Goal: Task Accomplishment & Management: Manage account settings

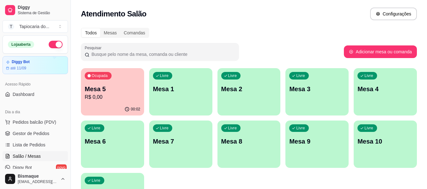
click at [110, 102] on div "Ocupada Mesa 5 R$ 0,00" at bounding box center [112, 85] width 63 height 35
click at [115, 93] on div "Mesa 5 R$ 0,00" at bounding box center [113, 93] width 56 height 16
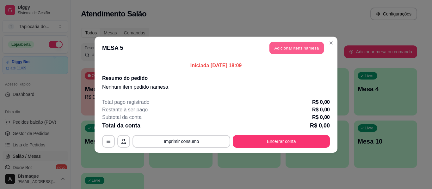
click at [296, 47] on button "Adicionar itens na mesa" at bounding box center [296, 48] width 54 height 12
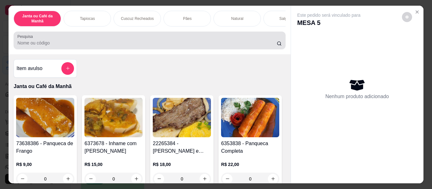
click at [199, 43] on input "Pesquisa" at bounding box center [146, 43] width 259 height 6
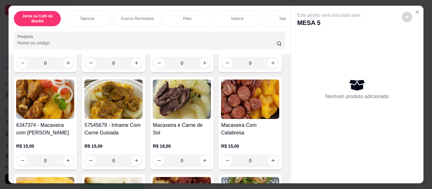
scroll to position [126, 0]
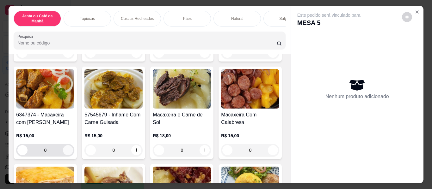
click at [70, 152] on icon "increase-product-quantity" at bounding box center [68, 150] width 5 height 5
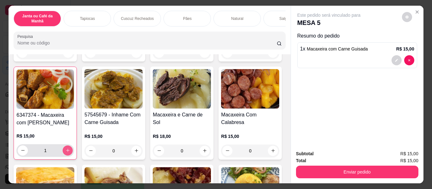
click at [70, 152] on icon "increase-product-quantity" at bounding box center [67, 150] width 5 height 5
type input "2"
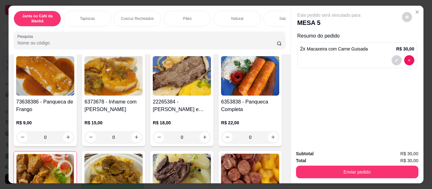
scroll to position [0, 0]
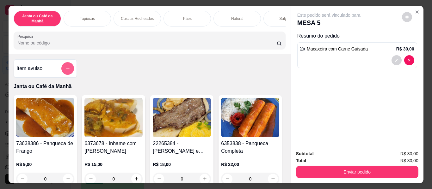
click at [65, 71] on icon "add-separate-item" at bounding box center [67, 68] width 5 height 5
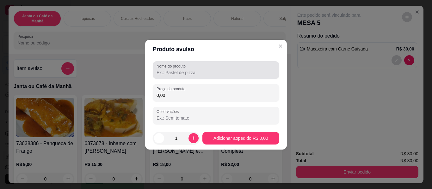
click at [174, 77] on div "Nome do produto" at bounding box center [216, 70] width 126 height 18
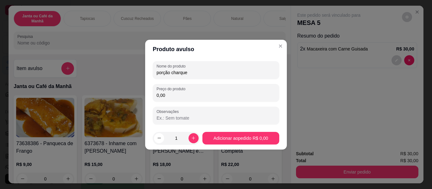
click at [155, 74] on div "Nome do produto porção charque" at bounding box center [216, 70] width 126 height 18
click at [156, 73] on div "Nome do produto porção charque" at bounding box center [216, 70] width 126 height 18
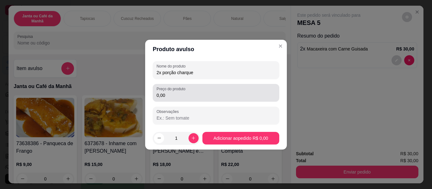
type input "2x porção charque"
click at [203, 91] on div "0,00" at bounding box center [215, 93] width 119 height 13
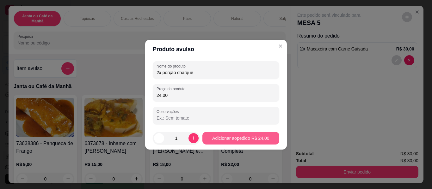
type input "24,00"
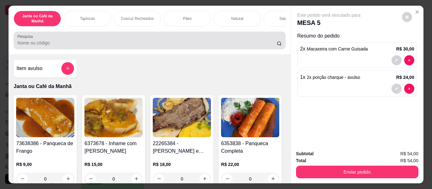
click at [245, 43] on input "Pesquisa" at bounding box center [146, 43] width 259 height 6
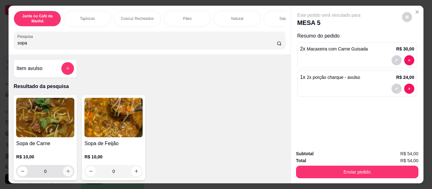
type input "sopa"
click at [66, 173] on icon "increase-product-quantity" at bounding box center [68, 171] width 5 height 5
type input "1"
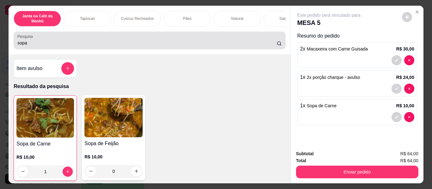
click at [61, 47] on div "sopa" at bounding box center [149, 40] width 264 height 13
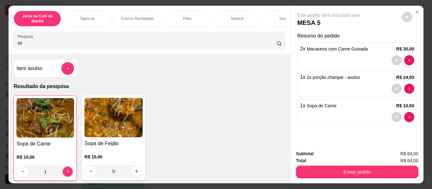
type input "s"
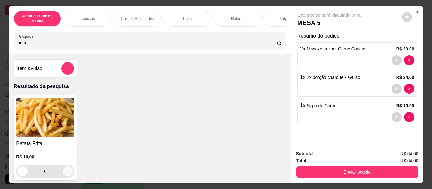
type input "bata"
click at [66, 177] on button "increase-product-quantity" at bounding box center [68, 172] width 10 height 10
type input "1"
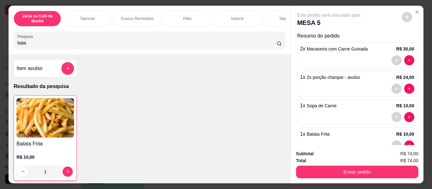
click at [64, 44] on input "bata" at bounding box center [146, 43] width 259 height 6
type input "b"
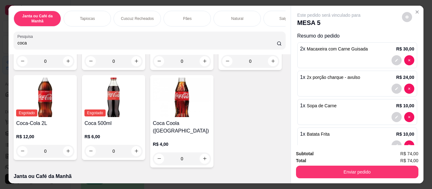
scroll to position [126, 0]
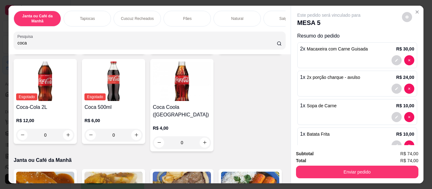
type input "coca"
click at [271, 47] on icon "increase-product-quantity" at bounding box center [273, 45] width 5 height 5
type input "1"
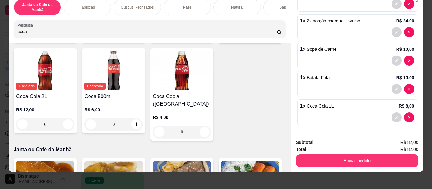
scroll to position [17, 0]
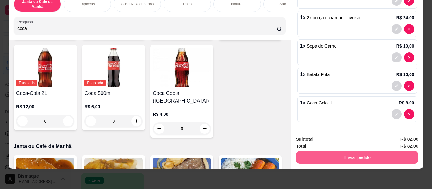
click at [326, 154] on button "Enviar pedido" at bounding box center [357, 157] width 122 height 13
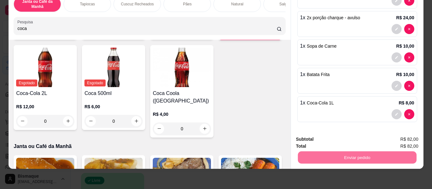
click at [321, 142] on button "Não registrar e enviar pedido" at bounding box center [336, 137] width 64 height 12
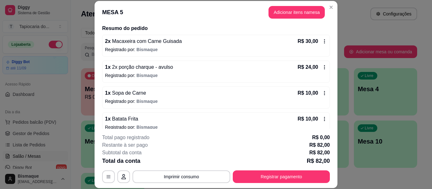
scroll to position [63, 0]
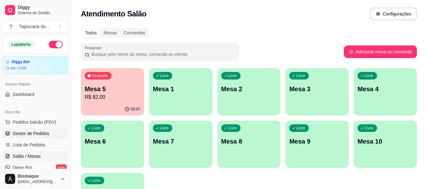
click at [35, 134] on span "Gestor de Pedidos" at bounding box center [31, 134] width 37 height 6
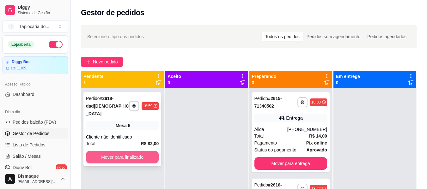
click at [140, 151] on button "Mover para finalizado" at bounding box center [122, 157] width 73 height 13
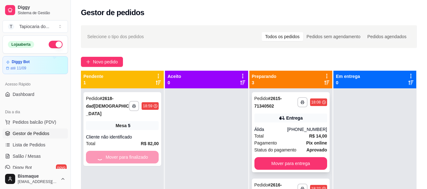
click at [278, 138] on div "Total R$ 14,00" at bounding box center [290, 136] width 73 height 7
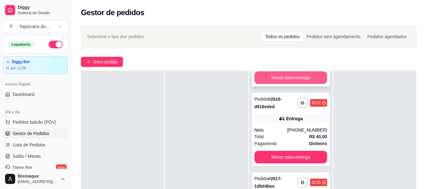
scroll to position [70, 0]
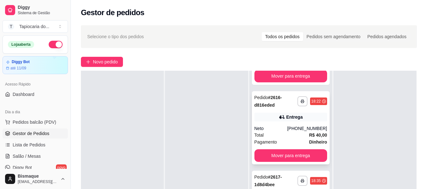
click at [295, 137] on div "Total R$ 40,00" at bounding box center [290, 135] width 73 height 7
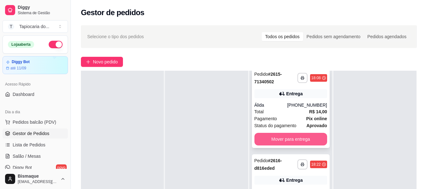
scroll to position [0, 0]
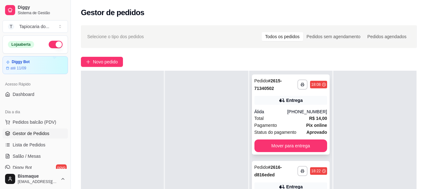
click at [283, 118] on div "Total R$ 14,00" at bounding box center [290, 118] width 73 height 7
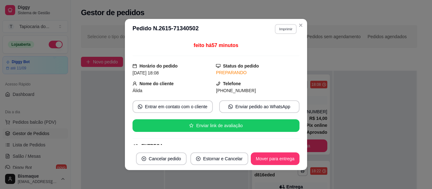
click at [280, 32] on button "Imprimir" at bounding box center [286, 29] width 22 height 10
click at [277, 50] on button "Impressora" at bounding box center [272, 51] width 46 height 10
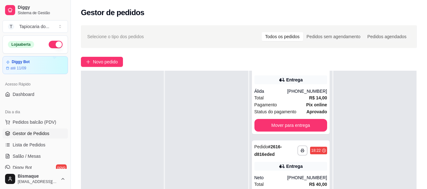
scroll to position [32, 0]
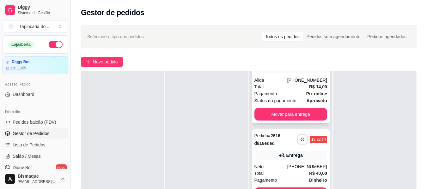
click at [287, 90] on div "Total R$ 14,00" at bounding box center [290, 86] width 73 height 7
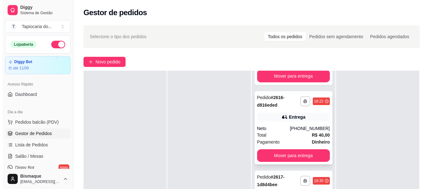
scroll to position [38, 0]
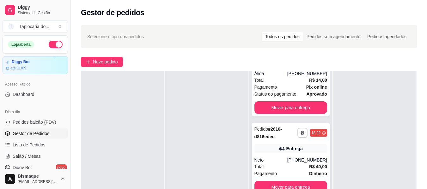
click at [280, 161] on div "Neto" at bounding box center [270, 160] width 33 height 6
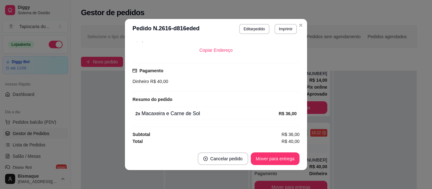
scroll to position [1, 0]
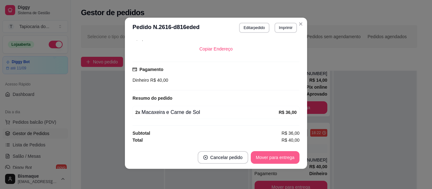
click at [255, 155] on button "Mover para entrega" at bounding box center [275, 157] width 49 height 13
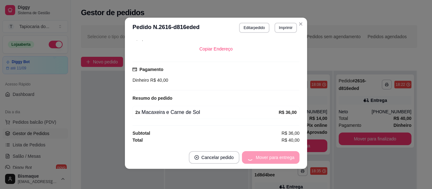
scroll to position [0, 0]
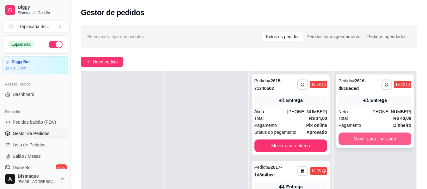
click at [360, 141] on button "Mover para finalizado" at bounding box center [374, 139] width 73 height 13
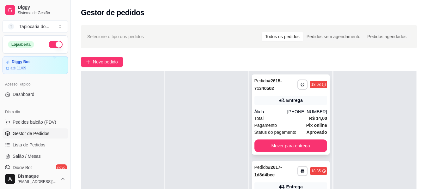
click at [285, 118] on div "Total R$ 14,00" at bounding box center [290, 118] width 73 height 7
click at [35, 123] on span "Pedidos balcão (PDV)" at bounding box center [35, 122] width 44 height 6
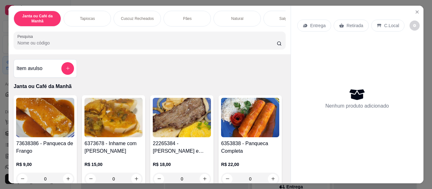
click at [178, 46] on input "Pesquisa" at bounding box center [146, 43] width 259 height 6
click at [63, 67] on button "add-separate-item" at bounding box center [67, 68] width 13 height 13
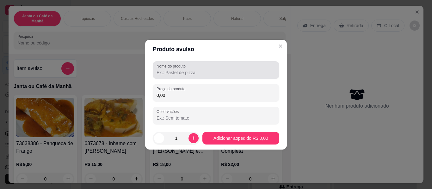
click at [170, 70] on input "Nome do produto" at bounding box center [215, 73] width 119 height 6
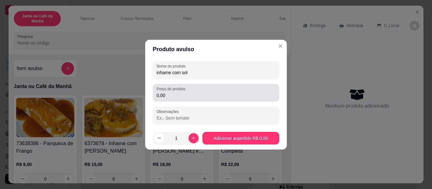
type input "inhame com sol"
click at [200, 91] on div "0,00" at bounding box center [215, 93] width 119 height 13
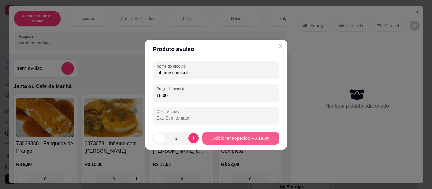
type input "18,00"
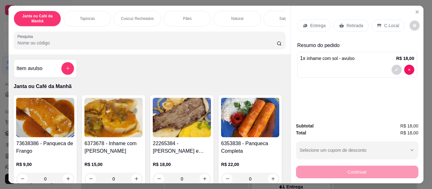
click at [313, 23] on p "Entrega" at bounding box center [317, 25] width 15 height 6
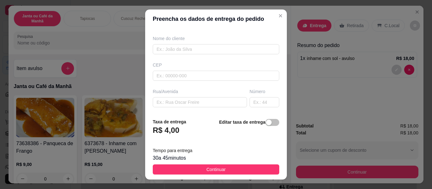
scroll to position [63, 0]
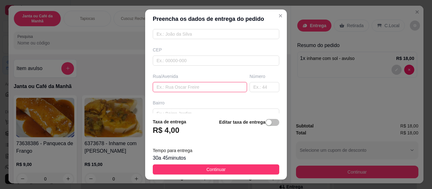
paste input "[PERSON_NAME] 133"
type input "[PERSON_NAME] 133"
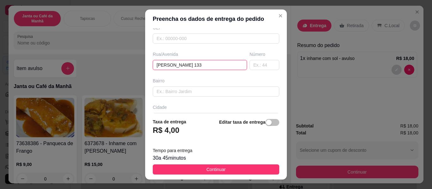
scroll to position [95, 0]
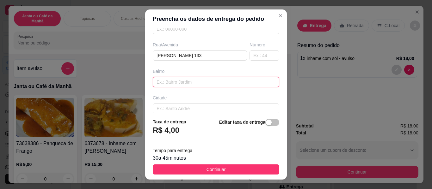
click at [214, 79] on input "text" at bounding box center [216, 82] width 126 height 10
paste input "[GEOGRAPHIC_DATA]"
type input "[GEOGRAPHIC_DATA]"
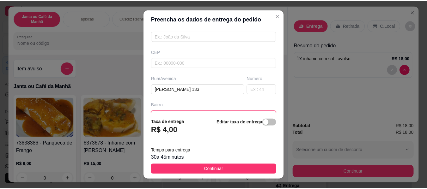
scroll to position [0, 0]
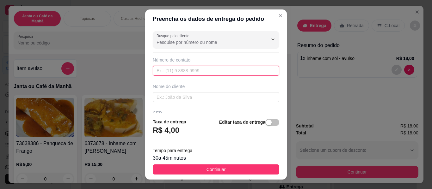
click at [175, 72] on input "text" at bounding box center [216, 71] width 126 height 10
type input "[PHONE_NUMBER]"
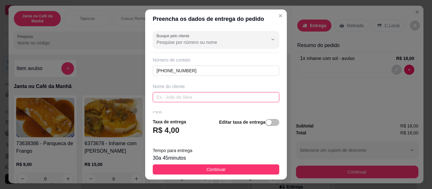
click at [217, 98] on input "text" at bounding box center [216, 97] width 126 height 10
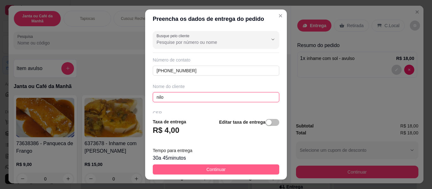
type input "nilo"
click at [230, 166] on button "Continuar" at bounding box center [216, 170] width 126 height 10
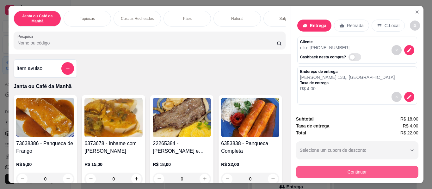
click at [348, 170] on button "Continuar" at bounding box center [357, 172] width 122 height 13
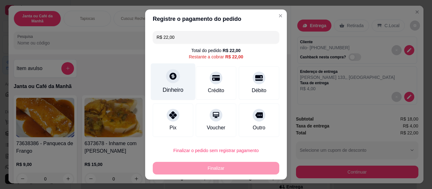
click at [169, 88] on div "Dinheiro" at bounding box center [172, 90] width 21 height 8
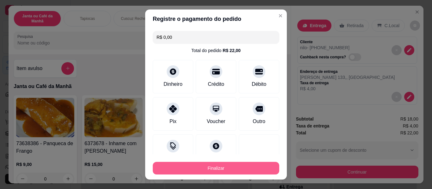
click at [222, 168] on button "Finalizar" at bounding box center [216, 168] width 126 height 13
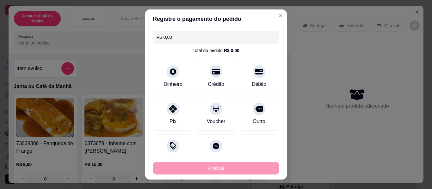
type input "-R$ 22,00"
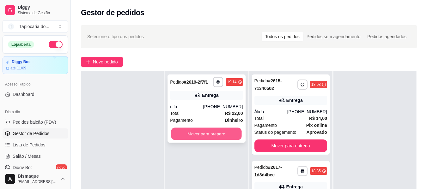
click at [235, 132] on button "Mover para preparo" at bounding box center [206, 134] width 70 height 12
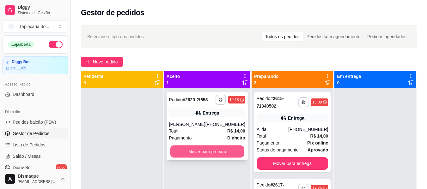
click at [216, 149] on button "Mover para preparo" at bounding box center [207, 152] width 74 height 12
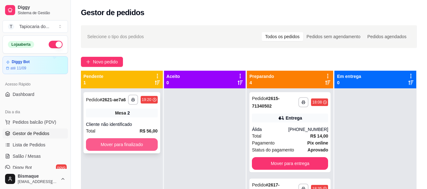
click at [109, 146] on button "Mover para finalizado" at bounding box center [122, 144] width 72 height 13
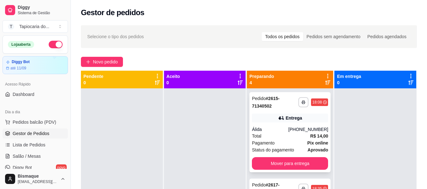
click at [265, 129] on div "Álida" at bounding box center [270, 129] width 36 height 6
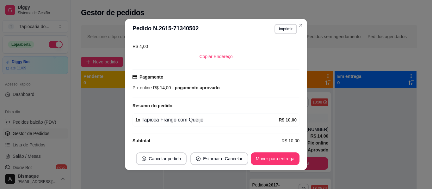
scroll to position [150, 0]
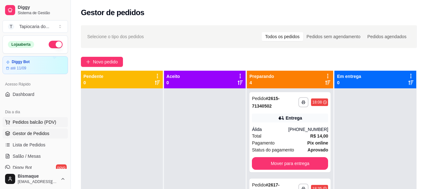
click at [42, 119] on span "Pedidos balcão (PDV)" at bounding box center [35, 122] width 44 height 6
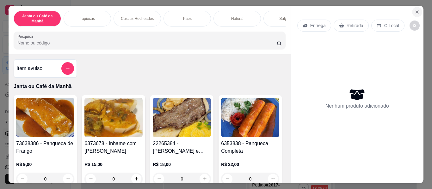
click at [414, 9] on icon "Close" at bounding box center [416, 11] width 5 height 5
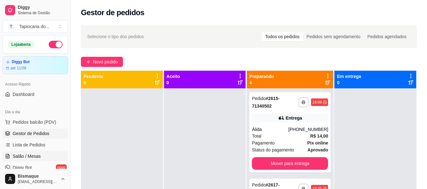
click at [21, 159] on span "Salão / Mesas" at bounding box center [27, 156] width 28 height 6
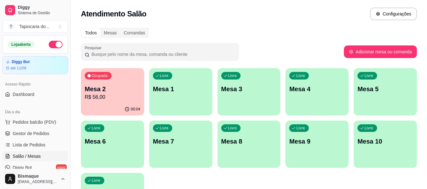
click at [243, 93] on p "Mesa 3" at bounding box center [249, 89] width 56 height 9
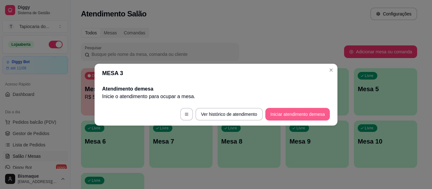
click at [297, 117] on button "Iniciar atendimento de mesa" at bounding box center [297, 114] width 64 height 13
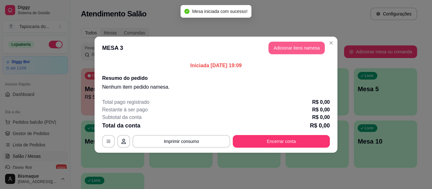
click at [298, 48] on button "Adicionar itens na mesa" at bounding box center [296, 48] width 56 height 13
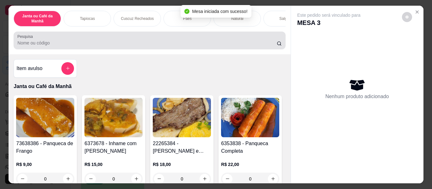
click at [193, 47] on div at bounding box center [149, 40] width 264 height 13
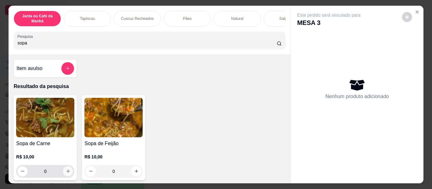
type input "sopa"
click at [66, 172] on icon "increase-product-quantity" at bounding box center [68, 171] width 5 height 5
type input "1"
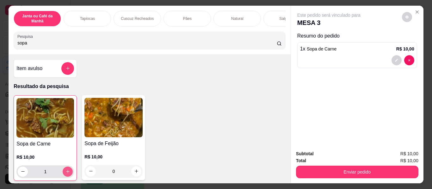
click at [65, 172] on icon "increase-product-quantity" at bounding box center [67, 171] width 5 height 5
type input "2"
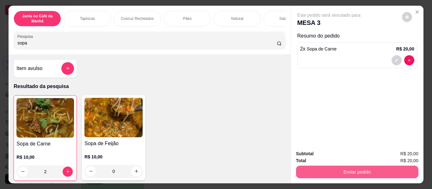
click at [321, 167] on button "Enviar pedido" at bounding box center [357, 172] width 122 height 13
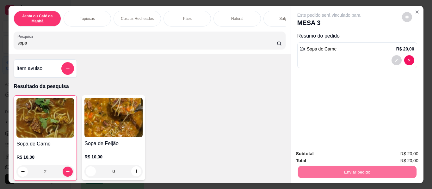
click at [321, 153] on button "Não registrar e enviar pedido" at bounding box center [336, 155] width 64 height 12
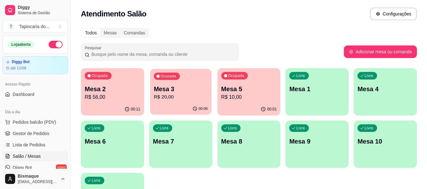
click at [167, 93] on p "Mesa 3" at bounding box center [181, 89] width 54 height 9
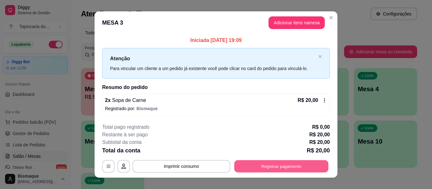
click at [256, 161] on button "Registrar pagamento" at bounding box center [281, 167] width 94 height 12
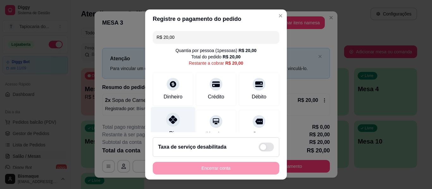
click at [181, 127] on div "Pix" at bounding box center [173, 125] width 45 height 37
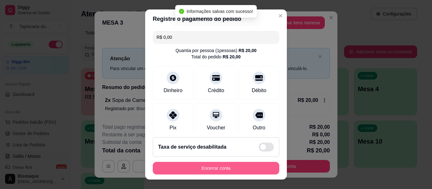
type input "R$ 0,00"
click at [202, 168] on button "Encerrar conta" at bounding box center [216, 168] width 126 height 13
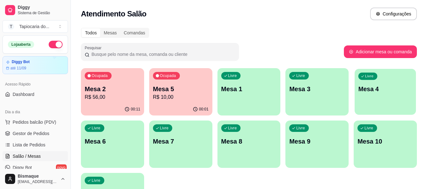
click at [374, 103] on div "Livre Mesa 4" at bounding box center [385, 88] width 61 height 39
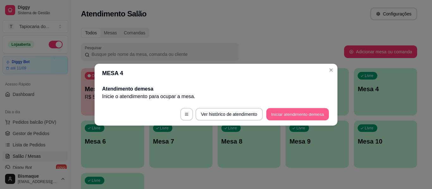
click at [286, 115] on button "Iniciar atendimento de mesa" at bounding box center [297, 114] width 63 height 12
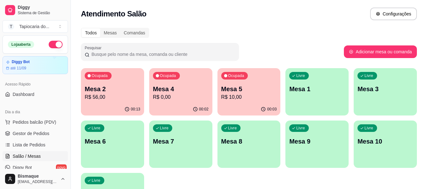
click at [161, 89] on p "Mesa 4" at bounding box center [181, 89] width 56 height 9
click at [170, 99] on p "R$ 0,00" at bounding box center [181, 97] width 54 height 7
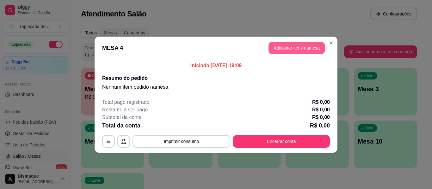
click at [281, 47] on button "Adicionar itens na mesa" at bounding box center [296, 48] width 56 height 13
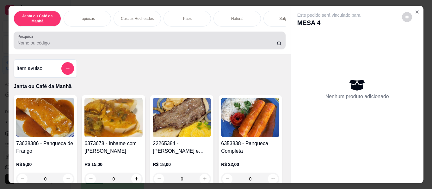
click at [235, 43] on input "Pesquisa" at bounding box center [146, 43] width 259 height 6
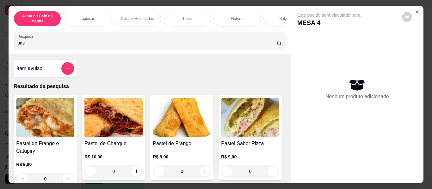
click at [123, 46] on input "pas" at bounding box center [146, 43] width 259 height 6
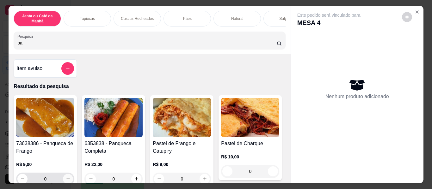
type input "pa"
click at [63, 178] on button "increase-product-quantity" at bounding box center [68, 179] width 10 height 10
type input "1"
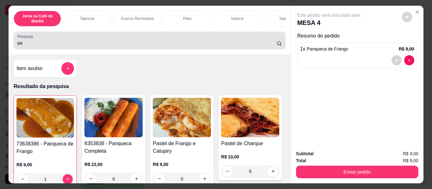
click at [77, 46] on input "pa" at bounding box center [146, 43] width 259 height 6
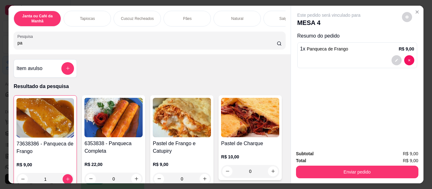
type input "p"
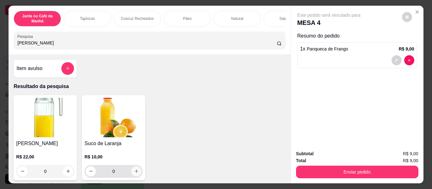
type input "[PERSON_NAME]"
click at [136, 174] on icon "increase-product-quantity" at bounding box center [136, 171] width 5 height 5
type input "1"
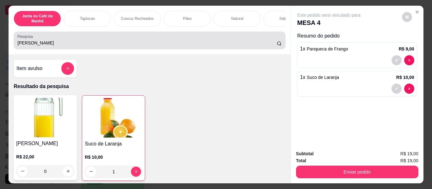
click at [92, 46] on input "[PERSON_NAME]" at bounding box center [146, 43] width 259 height 6
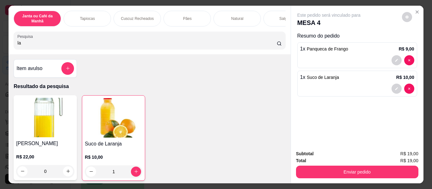
type input "l"
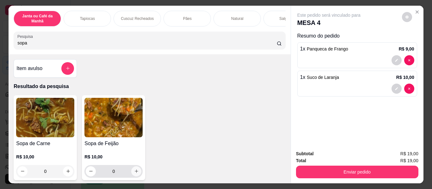
type input "sopa"
click at [134, 172] on icon "increase-product-quantity" at bounding box center [136, 171] width 5 height 5
type input "1"
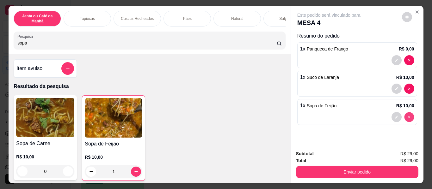
type input "0"
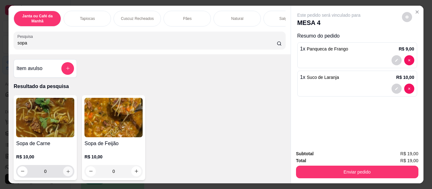
click at [66, 174] on icon "increase-product-quantity" at bounding box center [68, 171] width 5 height 5
type input "1"
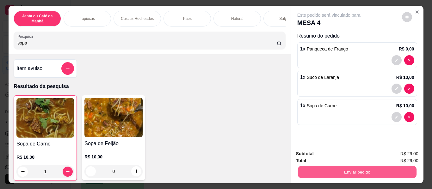
click at [312, 167] on button "Enviar pedido" at bounding box center [356, 172] width 119 height 12
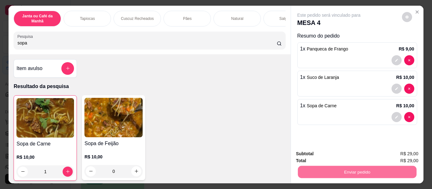
click at [318, 150] on button "Não registrar e enviar pedido" at bounding box center [336, 155] width 64 height 12
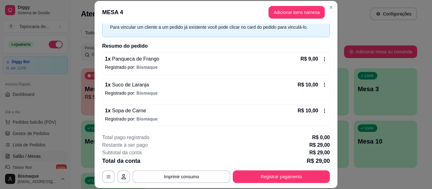
scroll to position [19, 0]
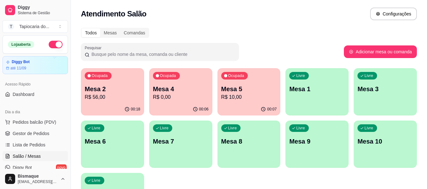
click at [113, 94] on p "R$ 56,00" at bounding box center [113, 98] width 56 height 8
click at [199, 103] on div "Ocupada Mesa 4 R$ 29,00" at bounding box center [180, 85] width 63 height 35
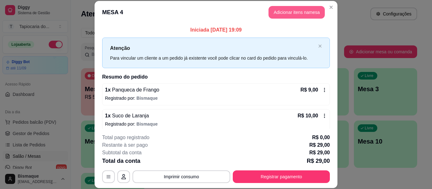
click at [275, 8] on button "Adicionar itens na mesa" at bounding box center [296, 12] width 56 height 13
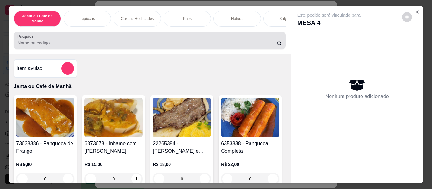
click at [162, 46] on input "Pesquisa" at bounding box center [146, 43] width 259 height 6
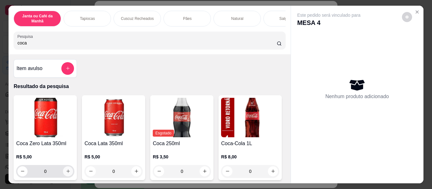
type input "coca"
click at [67, 174] on icon "increase-product-quantity" at bounding box center [68, 171] width 5 height 5
type input "1"
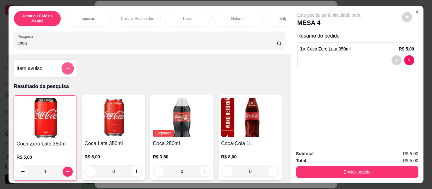
click at [66, 71] on icon "add-separate-item" at bounding box center [67, 68] width 5 height 5
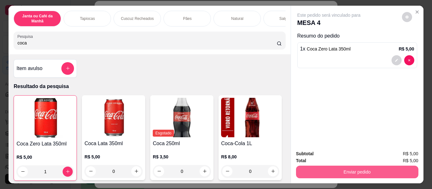
click at [344, 169] on button "Enviar pedido" at bounding box center [357, 172] width 122 height 13
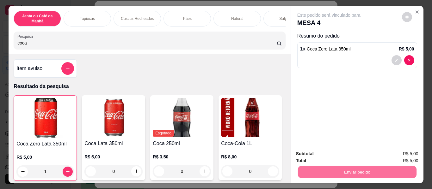
click at [339, 155] on button "Não registrar e enviar pedido" at bounding box center [336, 155] width 66 height 12
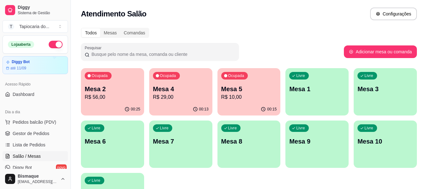
click at [254, 97] on p "R$ 10,00" at bounding box center [249, 98] width 56 height 8
click at [101, 95] on p "R$ 56,00" at bounding box center [113, 98] width 56 height 8
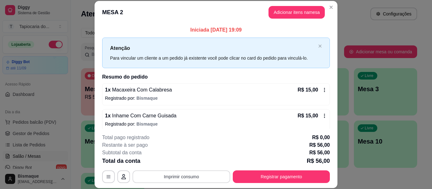
click at [182, 178] on button "Imprimir consumo" at bounding box center [181, 177] width 98 height 13
click at [184, 164] on button "Impressora" at bounding box center [181, 162] width 46 height 10
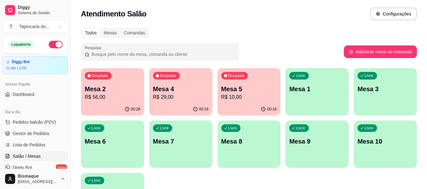
click at [185, 99] on p "R$ 29,00" at bounding box center [181, 98] width 56 height 8
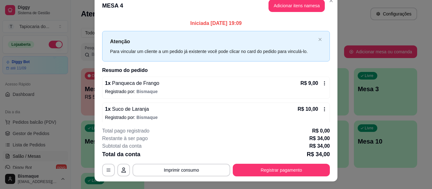
scroll to position [0, 0]
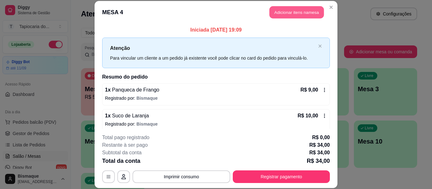
click at [285, 13] on button "Adicionar itens na mesa" at bounding box center [296, 12] width 54 height 12
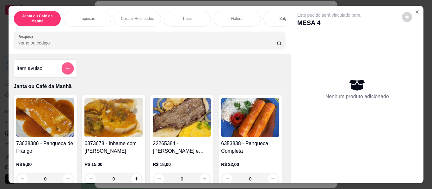
click at [64, 67] on button "add-separate-item" at bounding box center [68, 69] width 12 height 12
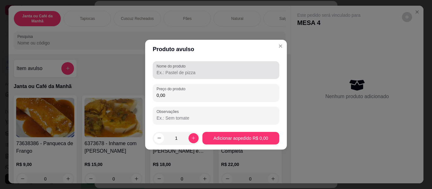
click at [179, 72] on input "Nome do produto" at bounding box center [215, 73] width 119 height 6
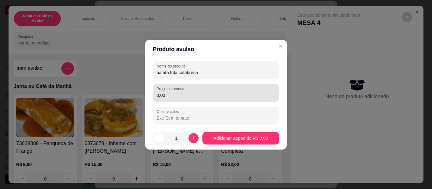
type input "batata frita calabresa"
click at [182, 95] on input "0,00" at bounding box center [215, 95] width 119 height 6
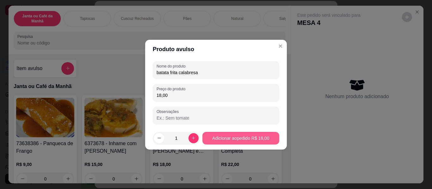
type input "18,00"
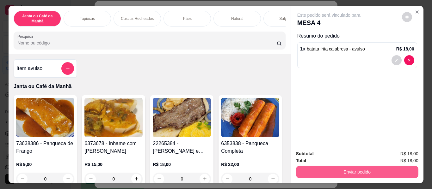
click at [322, 170] on button "Enviar pedido" at bounding box center [357, 172] width 122 height 13
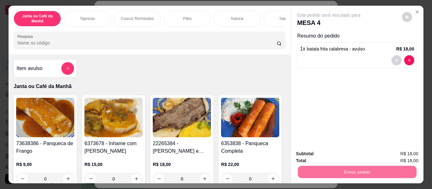
click at [323, 154] on button "Não registrar e enviar pedido" at bounding box center [336, 154] width 64 height 12
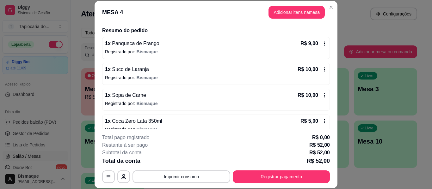
scroll to position [83, 0]
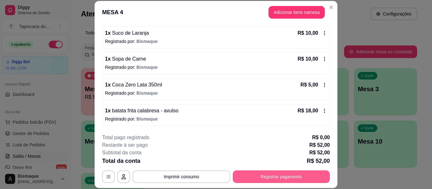
click at [274, 179] on button "Registrar pagamento" at bounding box center [281, 177] width 97 height 13
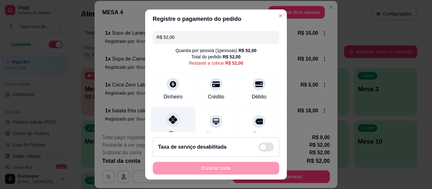
click at [177, 129] on div "Pix" at bounding box center [173, 125] width 45 height 37
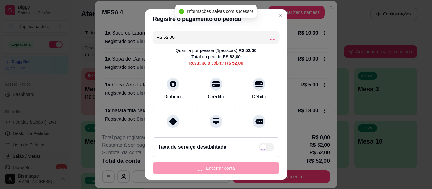
type input "R$ 0,00"
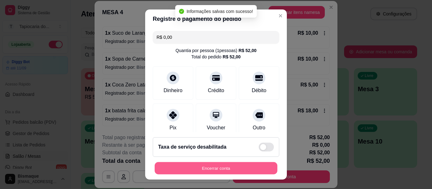
click at [223, 166] on button "Encerrar conta" at bounding box center [216, 168] width 123 height 12
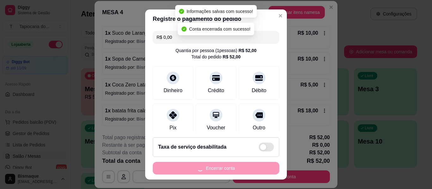
scroll to position [0, 0]
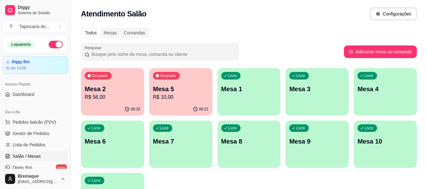
click at [103, 99] on p "R$ 56,00" at bounding box center [113, 98] width 56 height 8
click at [94, 101] on p "R$ 56,00" at bounding box center [113, 98] width 56 height 8
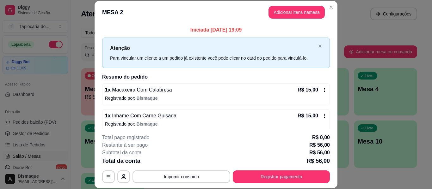
scroll to position [83, 0]
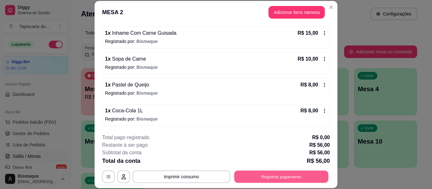
click at [277, 174] on button "Registrar pagamento" at bounding box center [281, 177] width 94 height 12
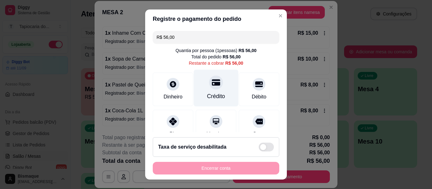
click at [217, 96] on div "Crédito" at bounding box center [216, 96] width 18 height 8
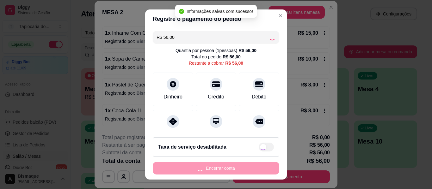
type input "R$ 0,00"
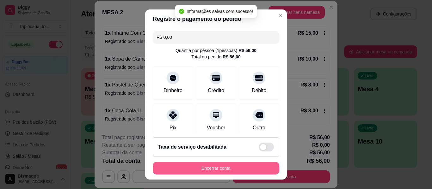
click at [222, 167] on button "Encerrar conta" at bounding box center [216, 168] width 126 height 13
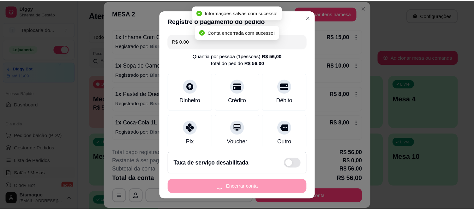
scroll to position [0, 0]
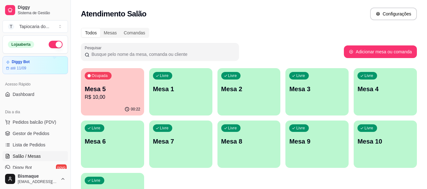
click at [99, 88] on p "Mesa 5" at bounding box center [113, 89] width 56 height 9
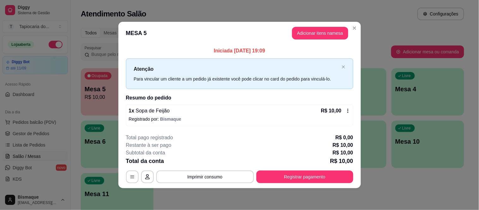
click at [222, 61] on div "Atenção Para vincular um cliente a um pedido já existente você pode clicar no c…" at bounding box center [240, 73] width 228 height 31
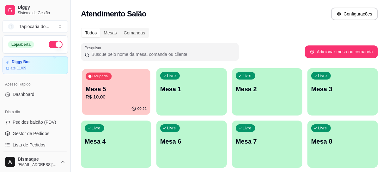
click at [112, 94] on p "R$ 10,00" at bounding box center [116, 97] width 61 height 7
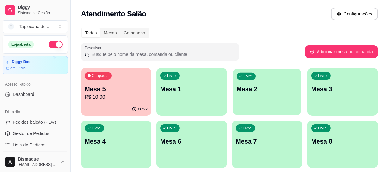
click at [261, 94] on div "Livre Mesa 2" at bounding box center [267, 88] width 68 height 39
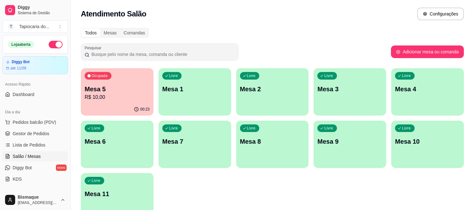
click at [307, 54] on div "Pesquisar" at bounding box center [236, 52] width 310 height 18
click at [149, 105] on div "00:23" at bounding box center [117, 109] width 73 height 12
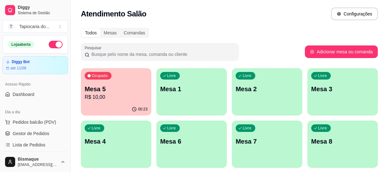
click at [114, 100] on p "R$ 10,00" at bounding box center [116, 98] width 63 height 8
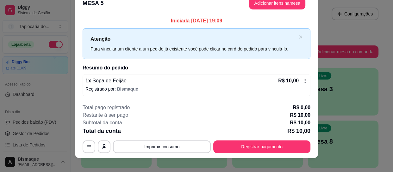
scroll to position [17, 0]
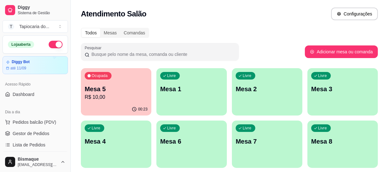
click at [113, 97] on p "R$ 10,00" at bounding box center [116, 98] width 63 height 8
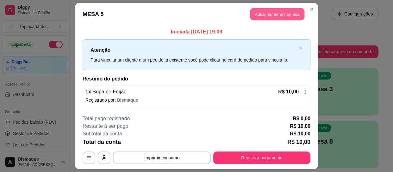
click at [257, 14] on button "Adicionar itens na mesa" at bounding box center [277, 14] width 54 height 12
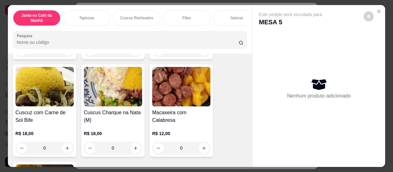
scroll to position [1436, 0]
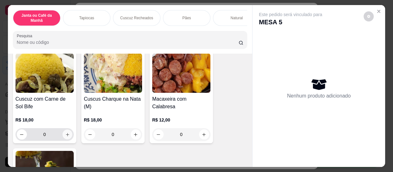
click at [65, 132] on icon "increase-product-quantity" at bounding box center [67, 134] width 5 height 5
type input "1"
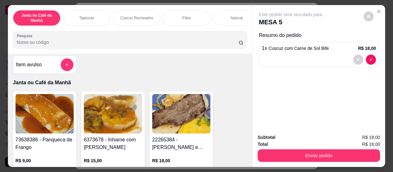
scroll to position [0, 0]
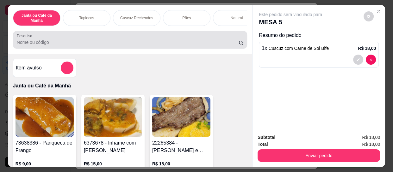
click at [160, 42] on input "Pesquisa" at bounding box center [128, 42] width 222 height 6
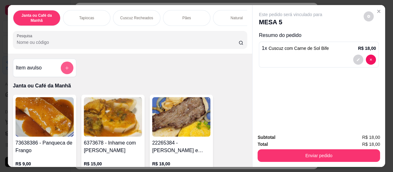
click at [66, 69] on icon "add-separate-item" at bounding box center [66, 68] width 5 height 5
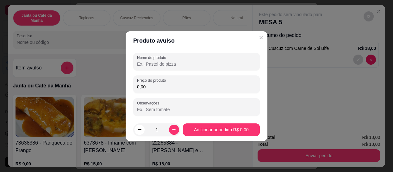
click at [155, 65] on input "Nome do produto" at bounding box center [196, 64] width 119 height 6
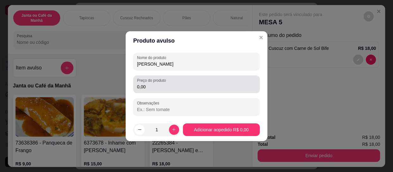
type input "[PERSON_NAME]"
click at [158, 88] on input "0,00" at bounding box center [196, 87] width 119 height 6
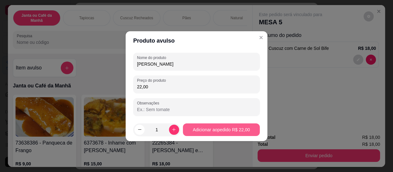
type input "22,00"
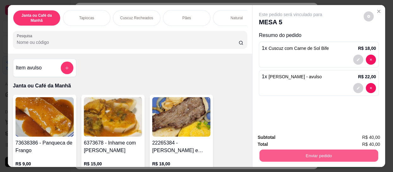
click at [313, 150] on button "Enviar pedido" at bounding box center [318, 155] width 119 height 12
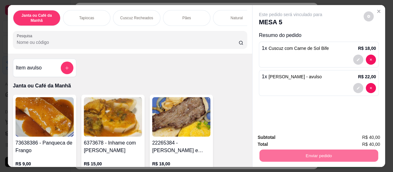
click at [309, 137] on button "Não registrar e enviar pedido" at bounding box center [298, 138] width 64 height 12
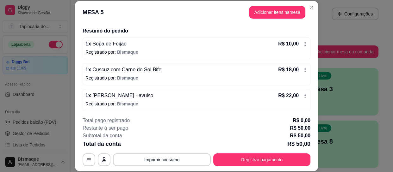
scroll to position [47, 0]
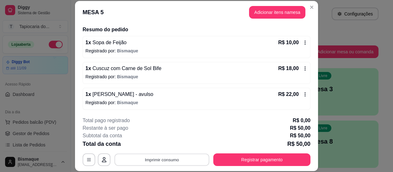
click at [160, 160] on button "Imprimir consumo" at bounding box center [161, 160] width 95 height 12
click at [166, 144] on button "Impressora" at bounding box center [161, 145] width 46 height 10
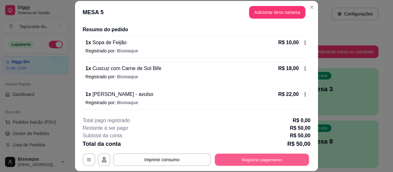
click at [282, 163] on button "Registrar pagamento" at bounding box center [262, 160] width 94 height 12
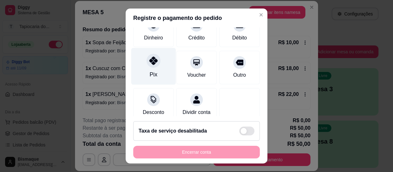
scroll to position [74, 0]
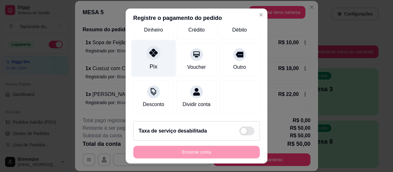
click at [158, 57] on div "Pix" at bounding box center [153, 58] width 45 height 37
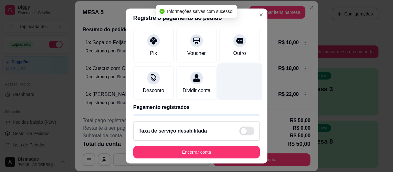
type input "R$ 0,00"
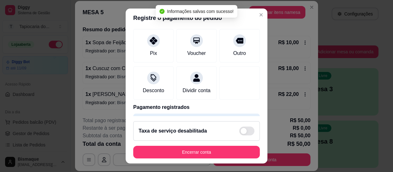
scroll to position [67, 0]
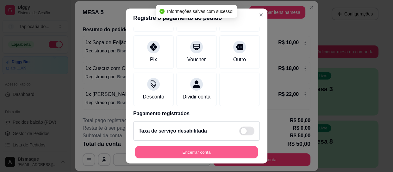
click at [231, 148] on button "Encerrar conta" at bounding box center [196, 152] width 123 height 12
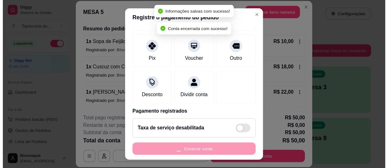
scroll to position [0, 0]
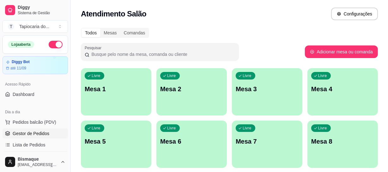
click at [38, 133] on span "Gestor de Pedidos" at bounding box center [31, 134] width 37 height 6
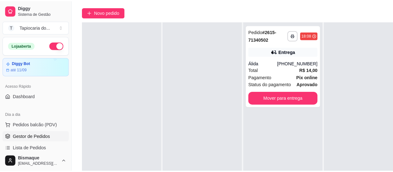
scroll to position [57, 0]
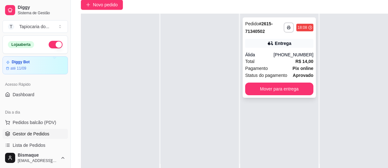
click at [267, 58] on div "Total R$ 14,00" at bounding box center [279, 61] width 68 height 7
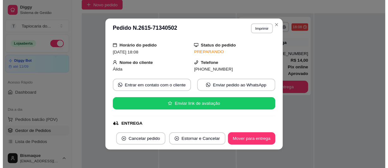
scroll to position [28, 0]
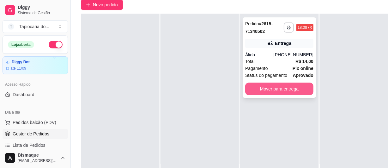
click at [288, 82] on button "Mover para entrega" at bounding box center [279, 88] width 68 height 13
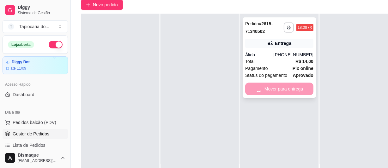
scroll to position [18, 0]
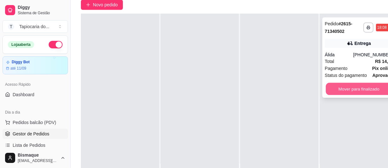
click at [336, 85] on button "Mover para finalizado" at bounding box center [359, 89] width 66 height 12
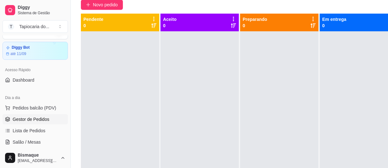
scroll to position [28, 0]
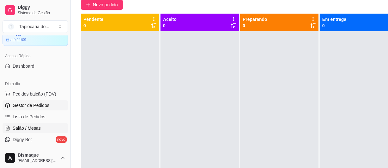
click at [27, 127] on span "Salão / Mesas" at bounding box center [27, 128] width 28 height 6
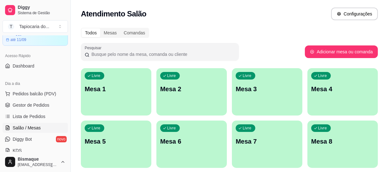
click at [93, 94] on div "Livre Mesa 1" at bounding box center [116, 88] width 70 height 40
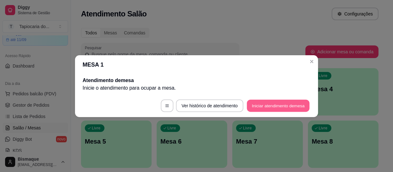
click at [294, 108] on button "Iniciar atendimento de mesa" at bounding box center [278, 106] width 63 height 12
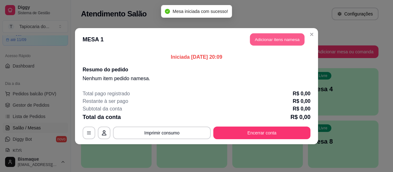
click at [263, 41] on button "Adicionar itens na mesa" at bounding box center [277, 39] width 54 height 12
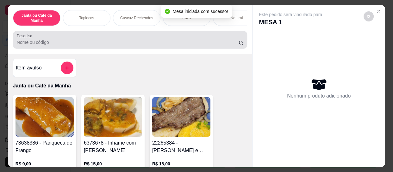
click at [176, 40] on div at bounding box center [130, 40] width 226 height 13
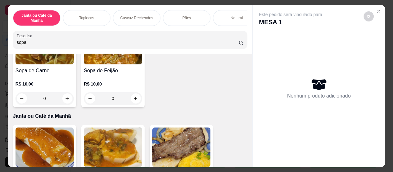
scroll to position [86, 0]
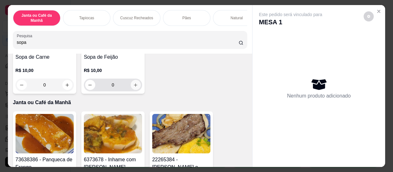
type input "sopa"
click at [133, 84] on button "increase-product-quantity" at bounding box center [136, 85] width 10 height 10
type input "1"
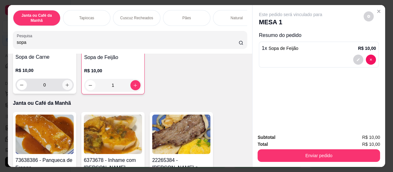
click at [65, 85] on icon "increase-product-quantity" at bounding box center [67, 85] width 5 height 5
type input "1"
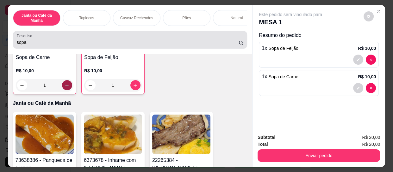
scroll to position [86, 0]
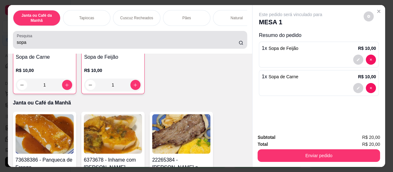
click at [51, 41] on div "sopa" at bounding box center [130, 40] width 226 height 13
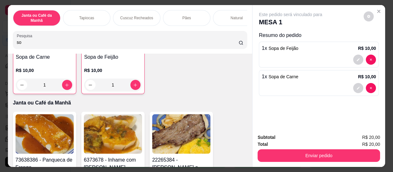
type input "s"
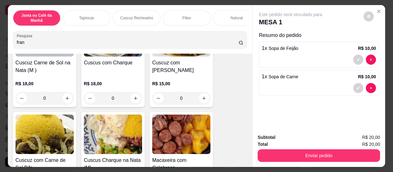
scroll to position [1778, 0]
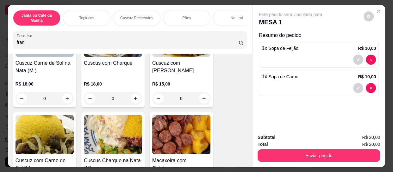
type input "fran"
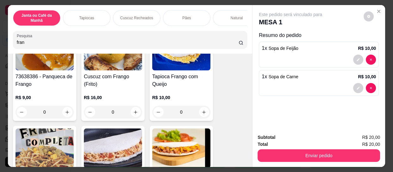
scroll to position [86, 0]
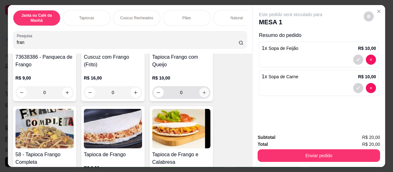
click at [204, 94] on icon "increase-product-quantity" at bounding box center [204, 92] width 5 height 5
type input "1"
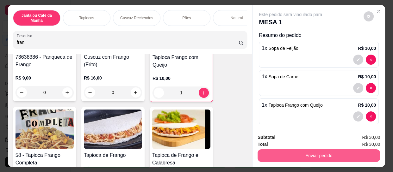
click at [271, 149] on button "Enviar pedido" at bounding box center [318, 155] width 122 height 13
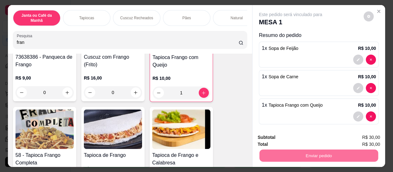
click at [271, 134] on button "Não registrar e enviar pedido" at bounding box center [298, 138] width 66 height 12
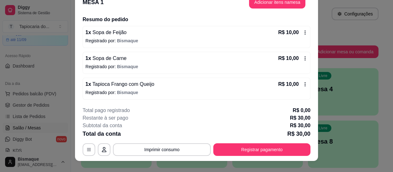
scroll to position [19, 0]
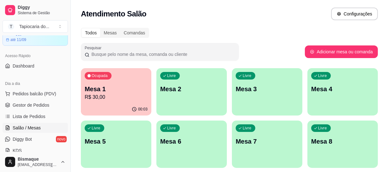
click at [98, 91] on p "Mesa 1" at bounding box center [116, 89] width 63 height 9
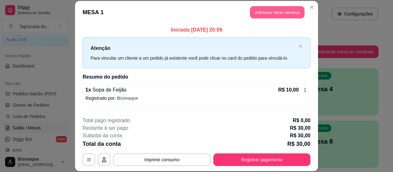
click at [270, 12] on button "Adicionar itens na mesa" at bounding box center [277, 12] width 54 height 12
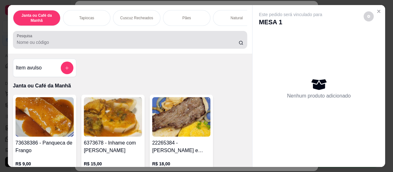
click at [169, 46] on div at bounding box center [130, 40] width 226 height 13
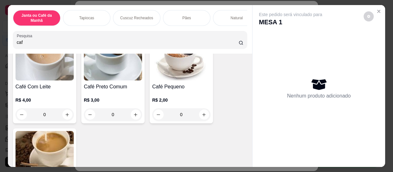
scroll to position [57, 0]
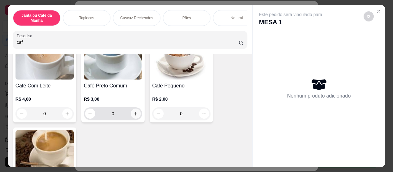
type input "caf"
click at [133, 115] on icon "increase-product-quantity" at bounding box center [135, 114] width 5 height 5
type input "1"
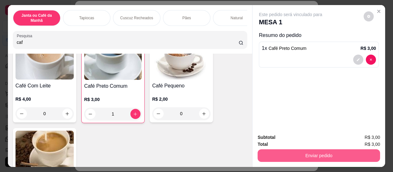
click at [268, 150] on button "Enviar pedido" at bounding box center [318, 155] width 122 height 13
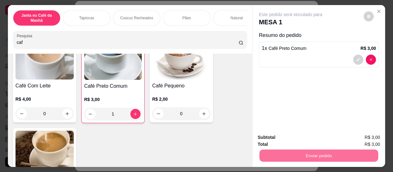
click at [269, 135] on button "Não registrar e enviar pedido" at bounding box center [298, 138] width 64 height 12
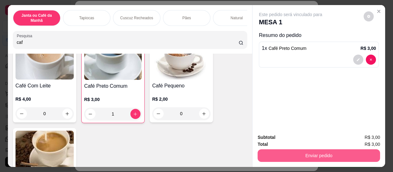
click at [335, 154] on button "Enviar pedido" at bounding box center [318, 155] width 122 height 13
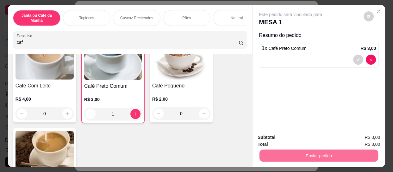
click at [316, 138] on button "Não registrar e enviar pedido" at bounding box center [298, 138] width 66 height 12
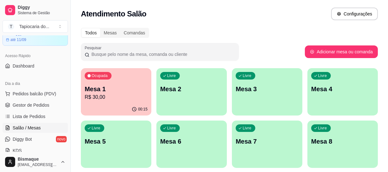
click at [119, 99] on p "R$ 30,00" at bounding box center [116, 98] width 63 height 8
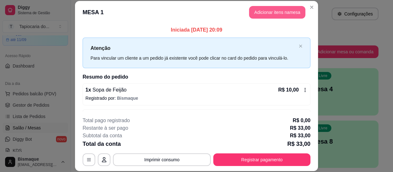
click at [281, 17] on button "Adicionar itens na mesa" at bounding box center [277, 12] width 56 height 13
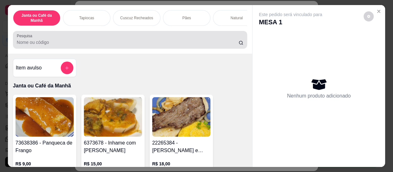
click at [192, 40] on div at bounding box center [130, 40] width 226 height 13
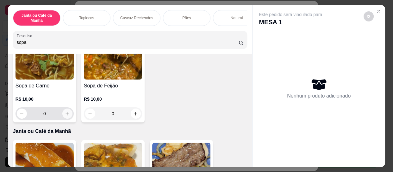
type input "sopa"
click at [65, 116] on icon "increase-product-quantity" at bounding box center [67, 114] width 5 height 5
type input "1"
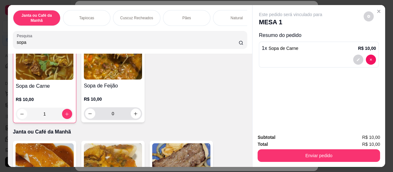
scroll to position [58, 0]
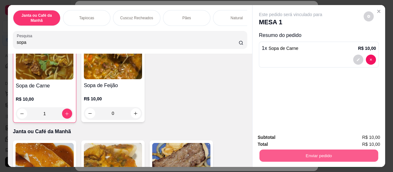
click at [275, 158] on button "Enviar pedido" at bounding box center [318, 155] width 119 height 12
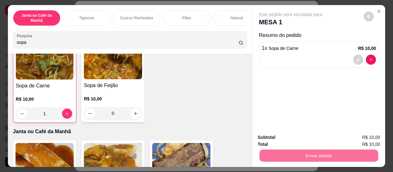
click at [290, 136] on button "Não registrar e enviar pedido" at bounding box center [298, 138] width 66 height 12
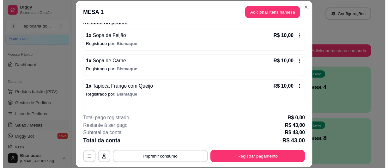
scroll to position [99, 0]
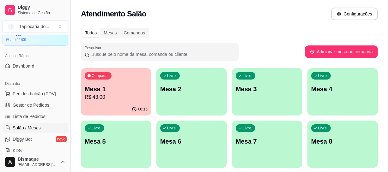
click at [101, 98] on p "R$ 43,00" at bounding box center [116, 98] width 63 height 8
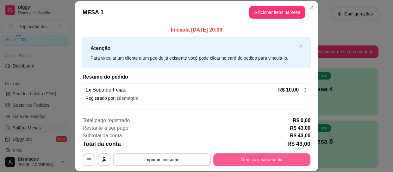
click at [249, 160] on button "Registrar pagamento" at bounding box center [261, 160] width 97 height 13
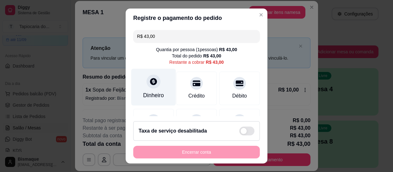
click at [155, 99] on div "Dinheiro" at bounding box center [153, 95] width 21 height 8
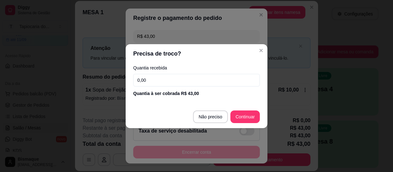
click at [154, 82] on input "0,00" at bounding box center [196, 80] width 126 height 13
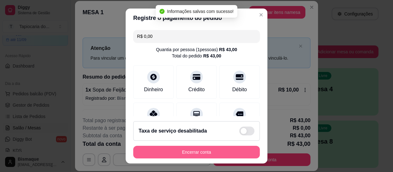
type input "R$ 0,00"
click at [222, 155] on button "Encerrar conta" at bounding box center [196, 152] width 126 height 13
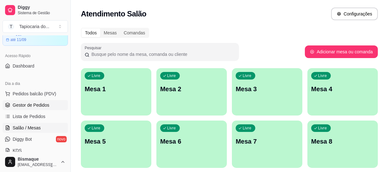
click at [22, 104] on span "Gestor de Pedidos" at bounding box center [31, 105] width 37 height 6
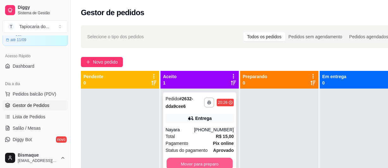
click at [202, 161] on button "Mover para preparo" at bounding box center [200, 164] width 66 height 12
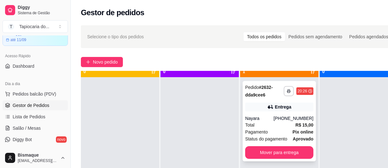
scroll to position [18, 0]
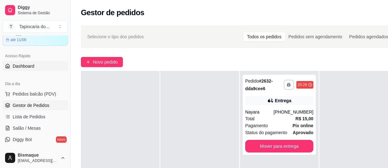
click at [17, 61] on link "Dashboard" at bounding box center [35, 66] width 65 height 10
